Goal: Register for event/course

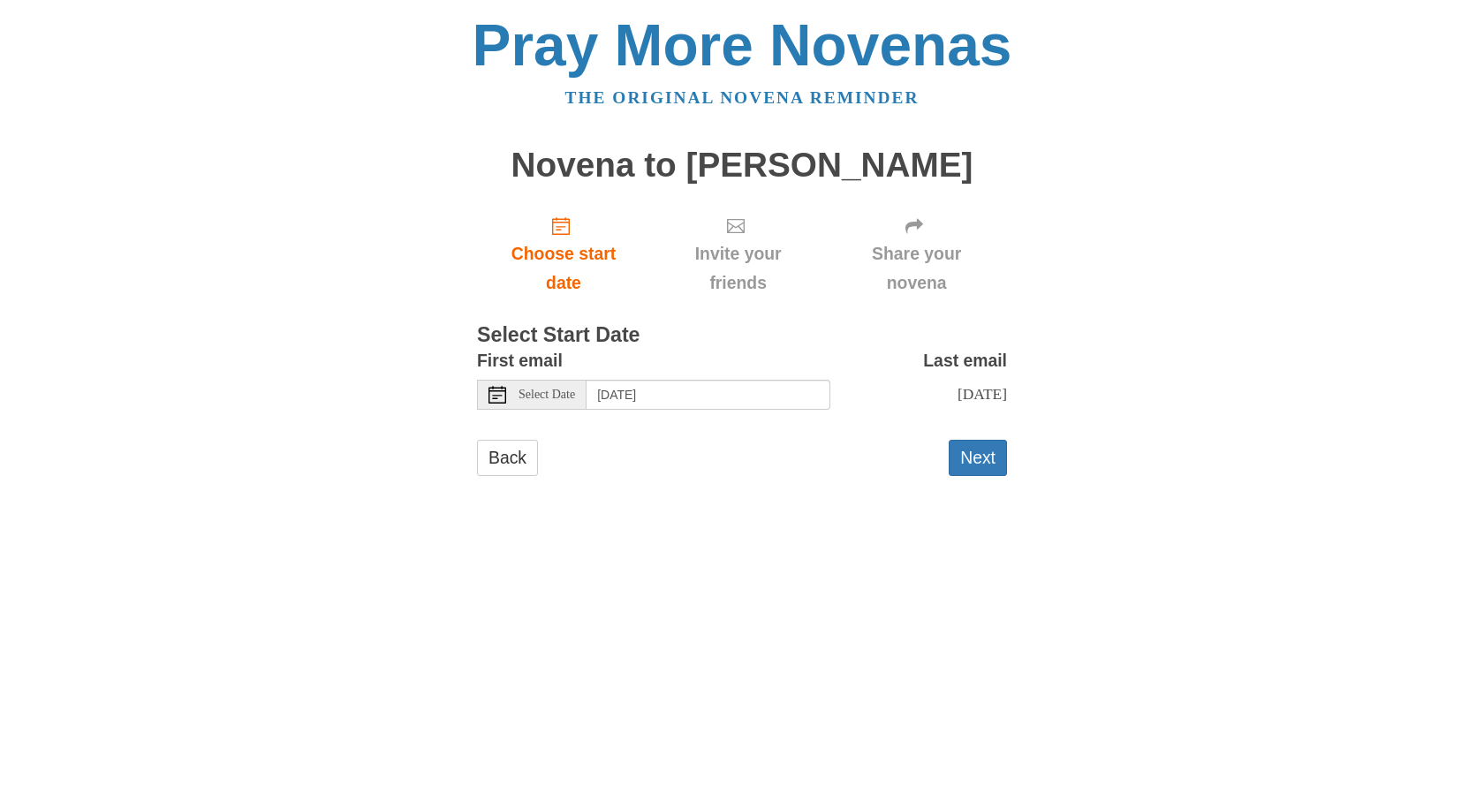
click at [756, 410] on div "First email Select Date Tuesday, September 16th" at bounding box center [653, 378] width 353 height 64
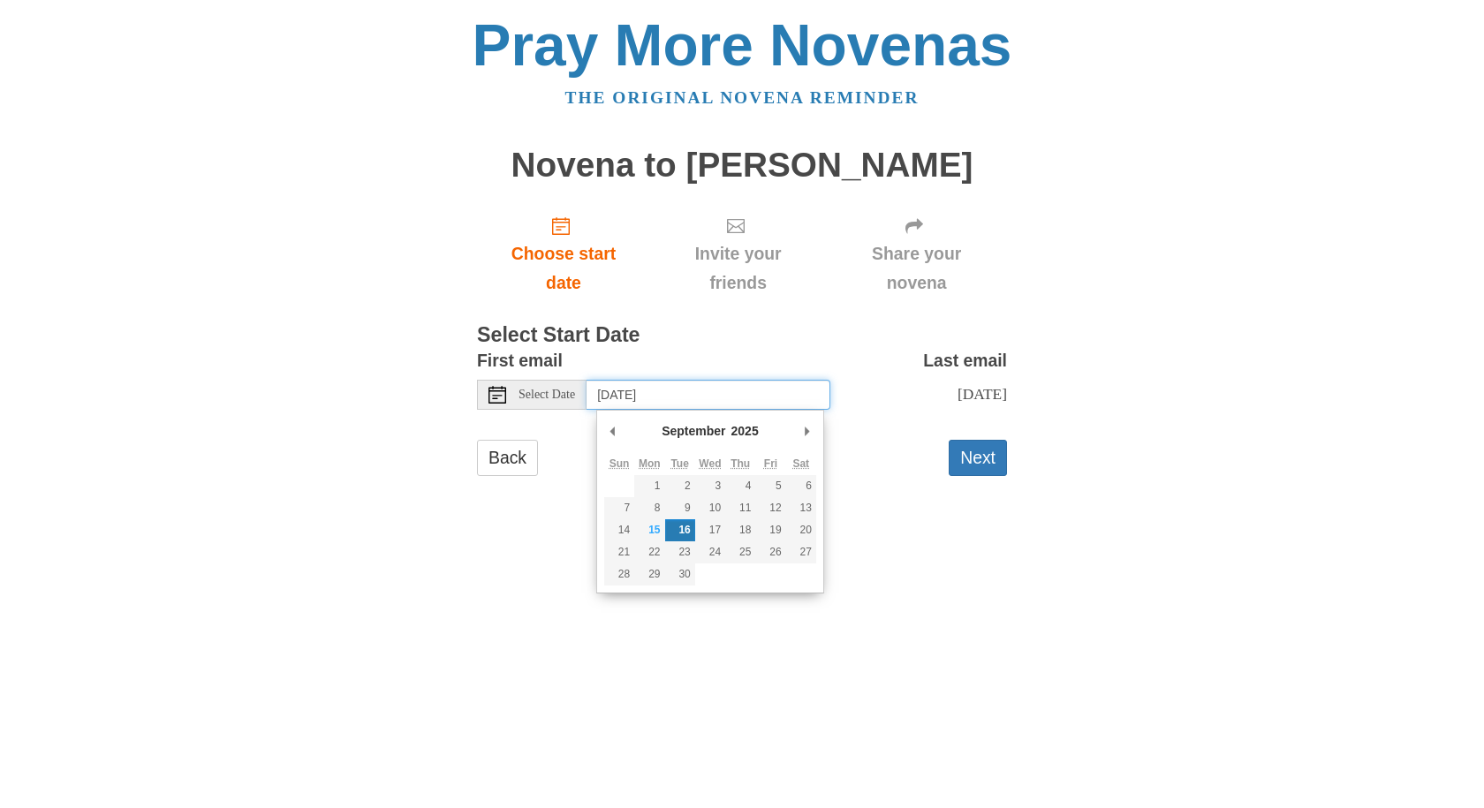
click at [761, 393] on input "Tuesday, September 16th" at bounding box center [708, 395] width 244 height 30
type input "[DATE]"
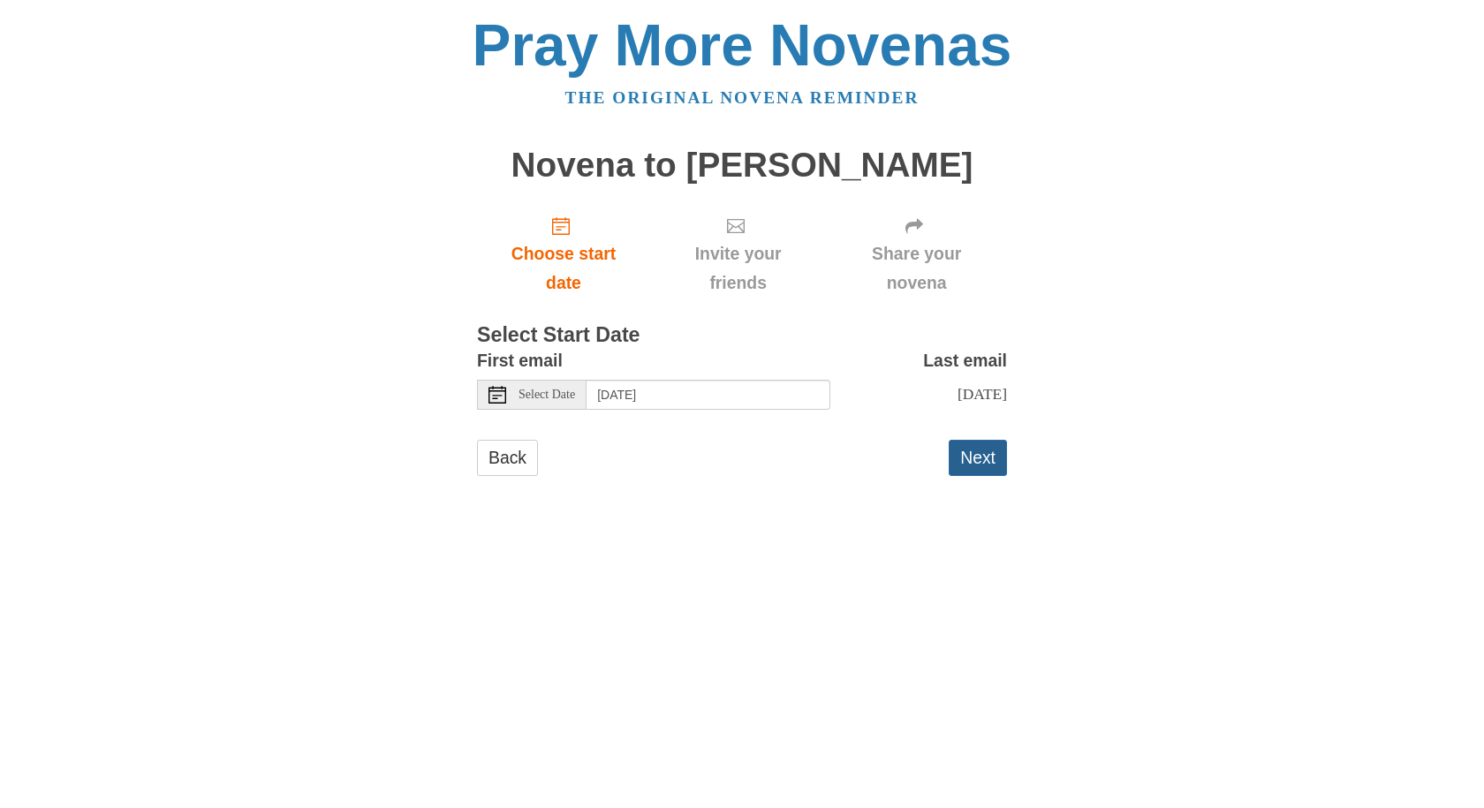
click at [967, 459] on button "Next" at bounding box center [977, 458] width 58 height 36
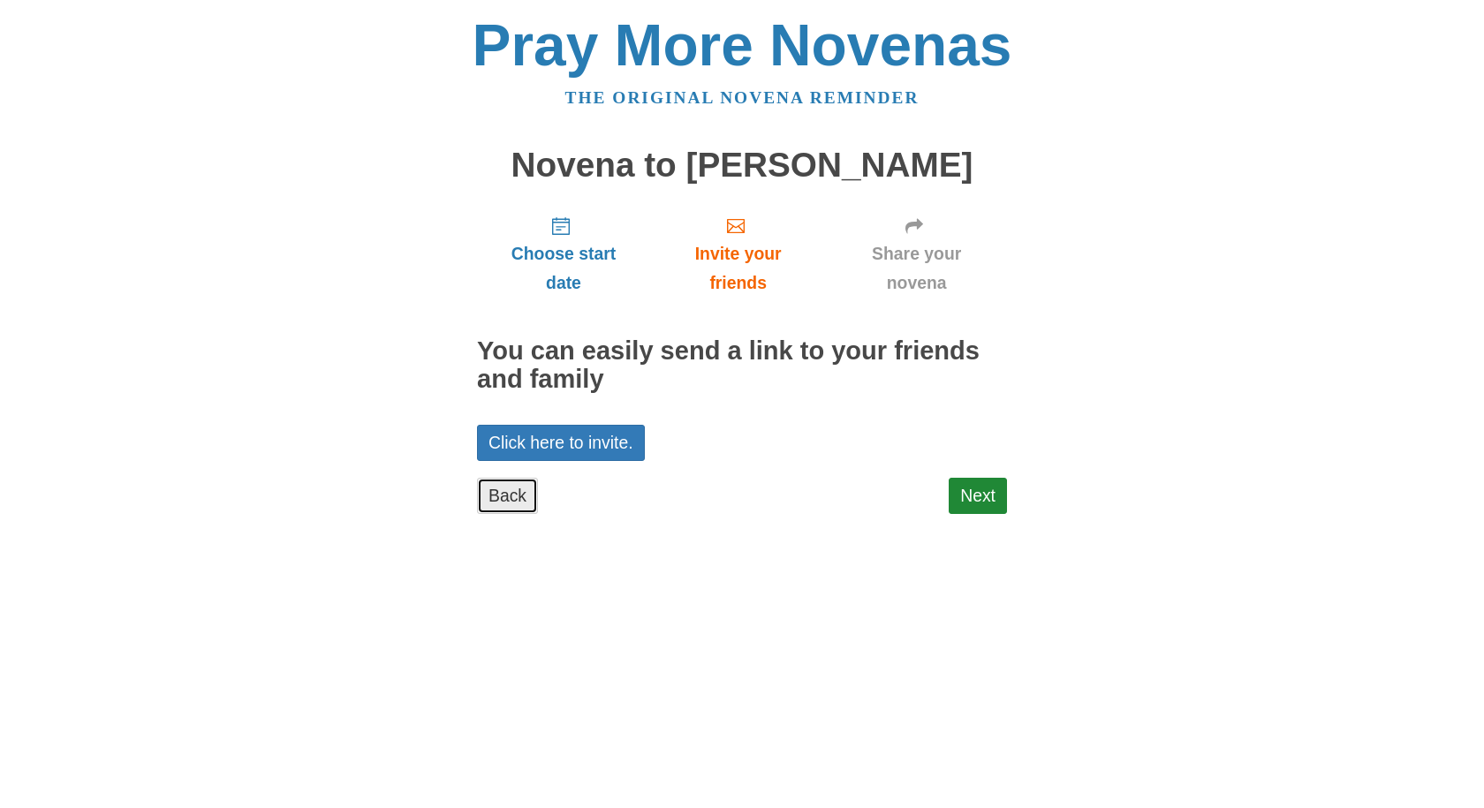
click at [489, 496] on link "Back" at bounding box center [507, 496] width 61 height 36
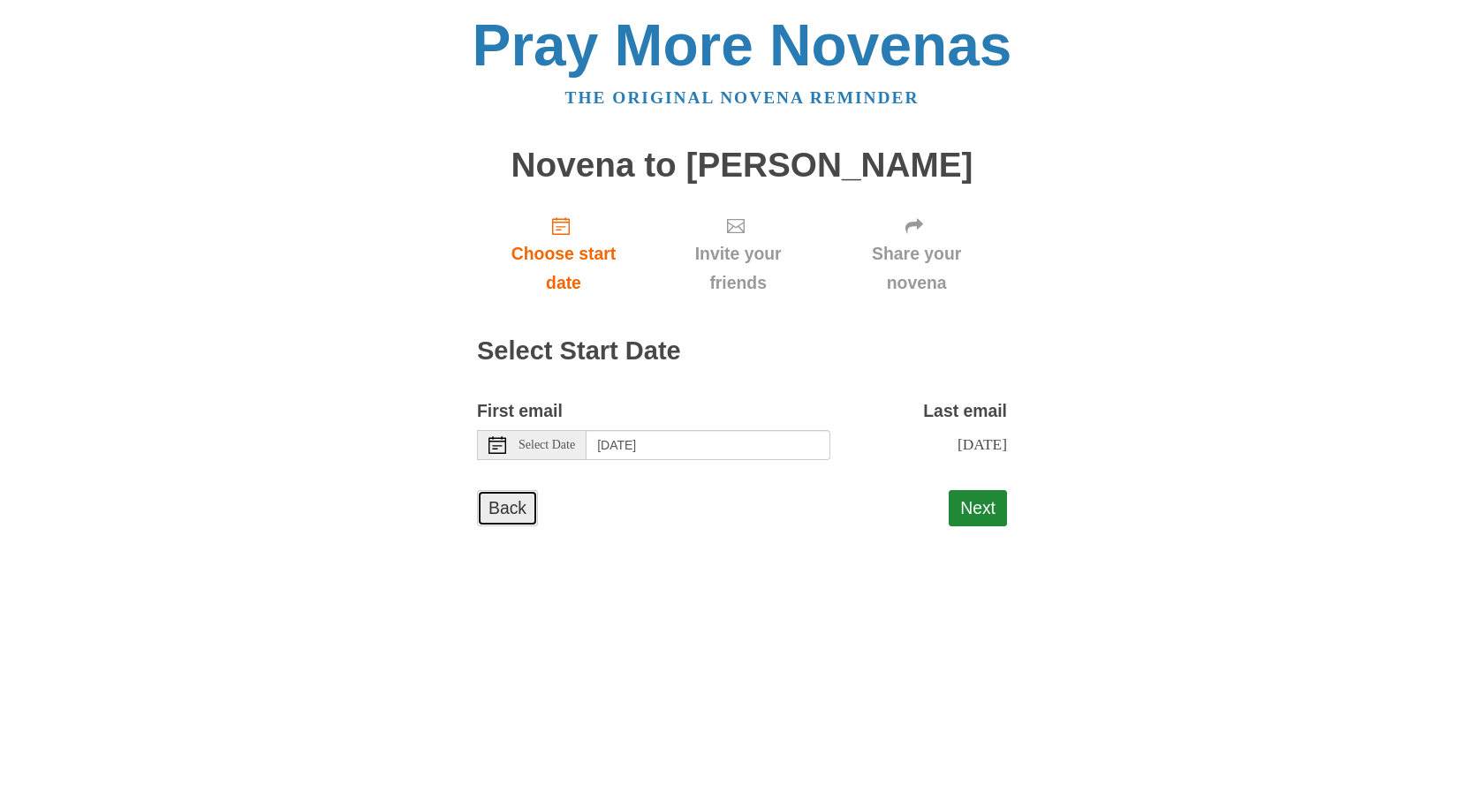
click at [501, 513] on link "Back" at bounding box center [507, 508] width 61 height 36
click at [653, 442] on input "[DATE]" at bounding box center [708, 445] width 244 height 30
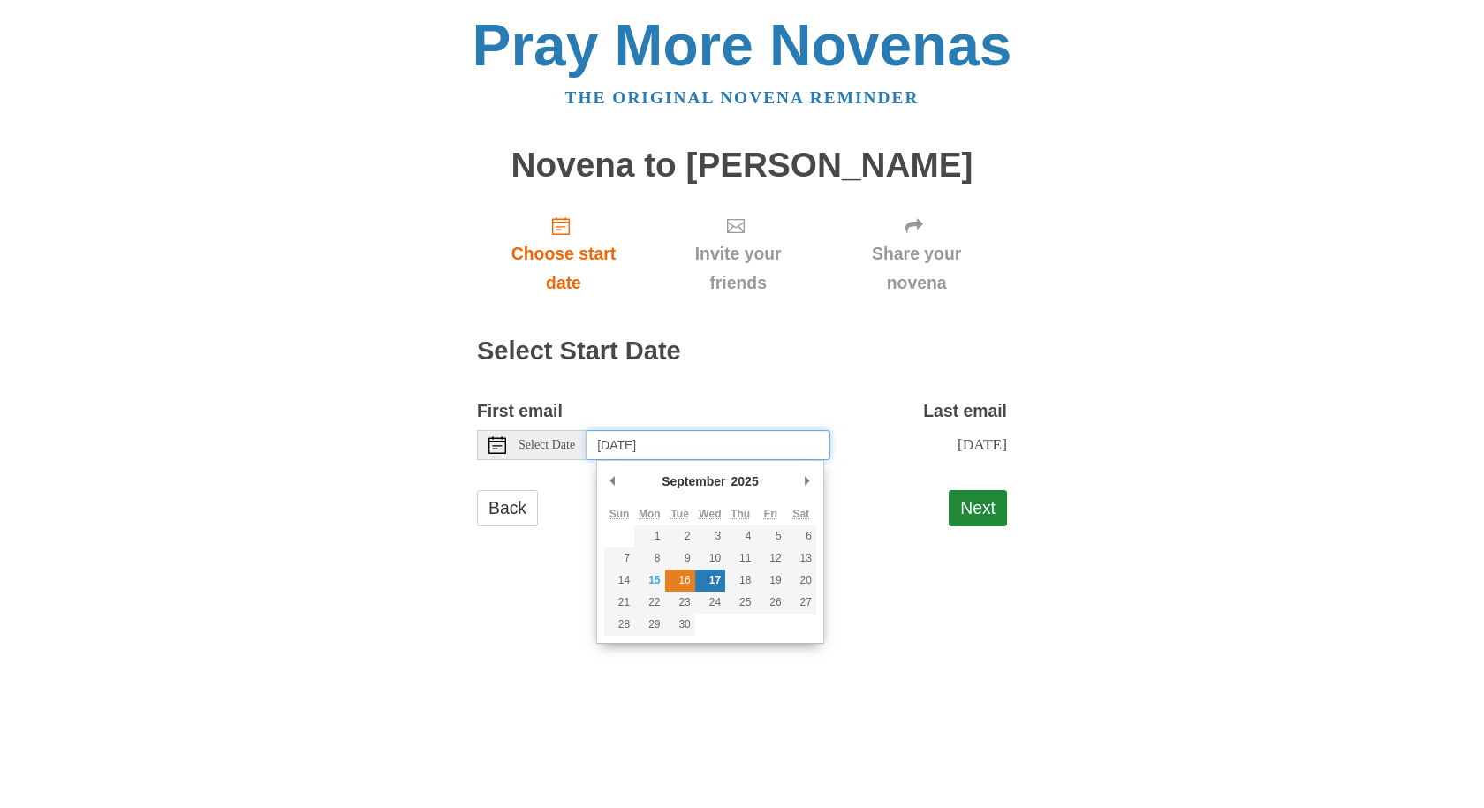
type input "Tuesday, September 16th"
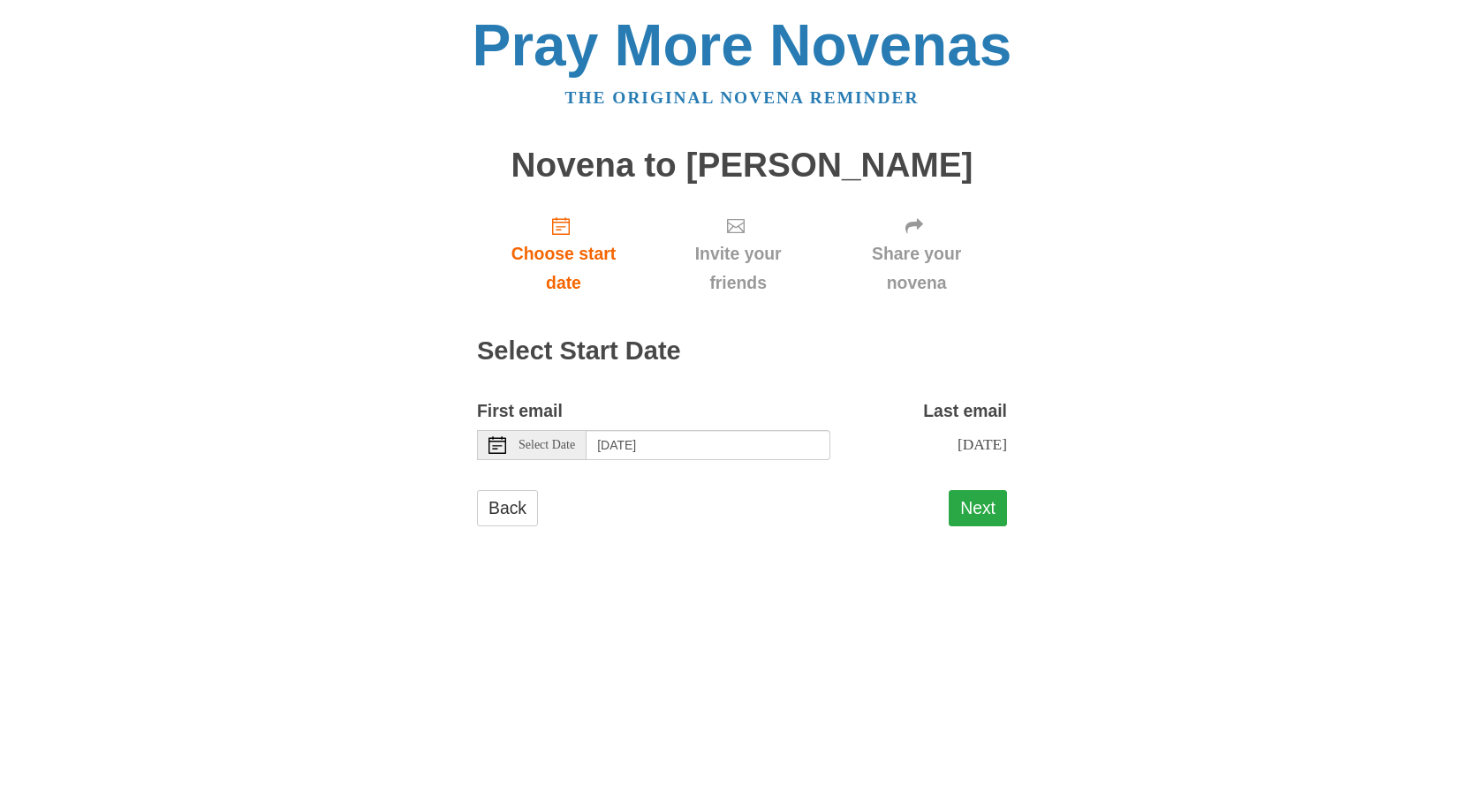
click at [976, 517] on button "Next" at bounding box center [977, 508] width 58 height 36
